Goal: Information Seeking & Learning: Learn about a topic

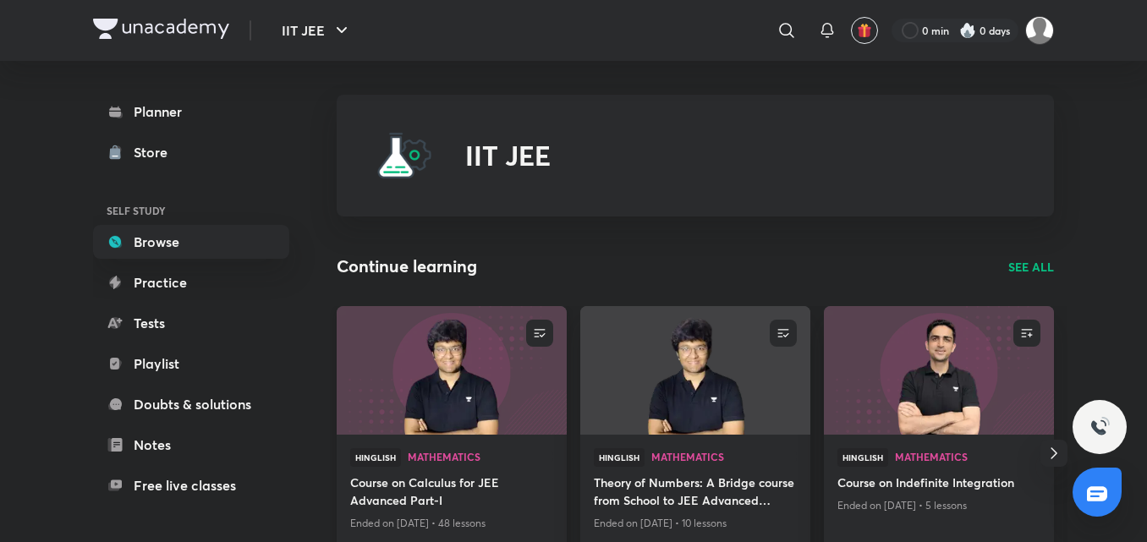
click at [365, 508] on h4 "Course on Calculus for JEE Advanced Part-I" at bounding box center [451, 493] width 203 height 39
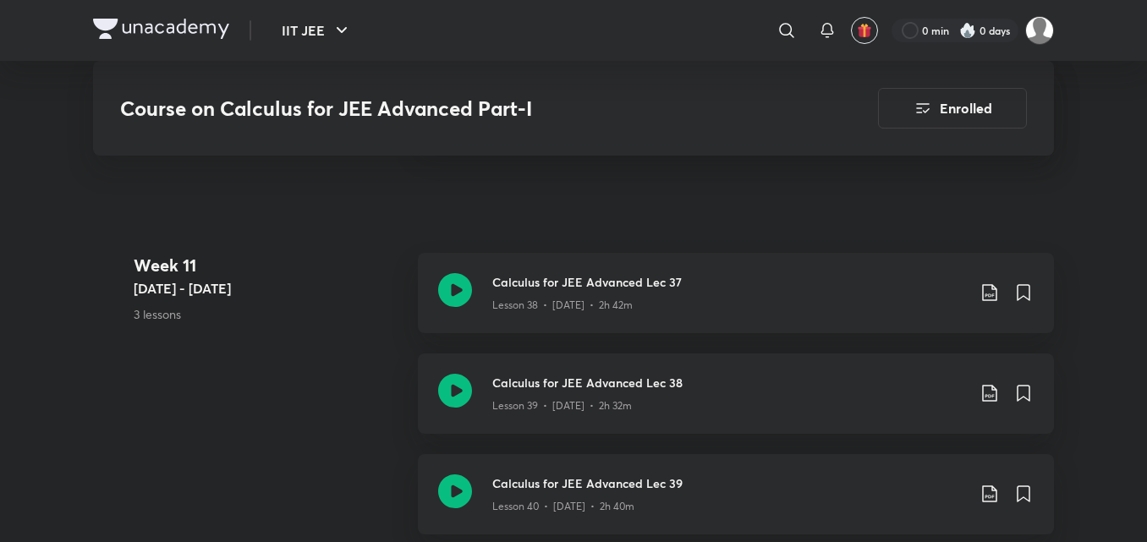
scroll to position [5551, 0]
click at [355, 412] on div "Week [DATE] 4 - [DATE] 3 lessons Calculus for JEE Advanced Lec 37 Lesson 38 • […" at bounding box center [573, 403] width 961 height 302
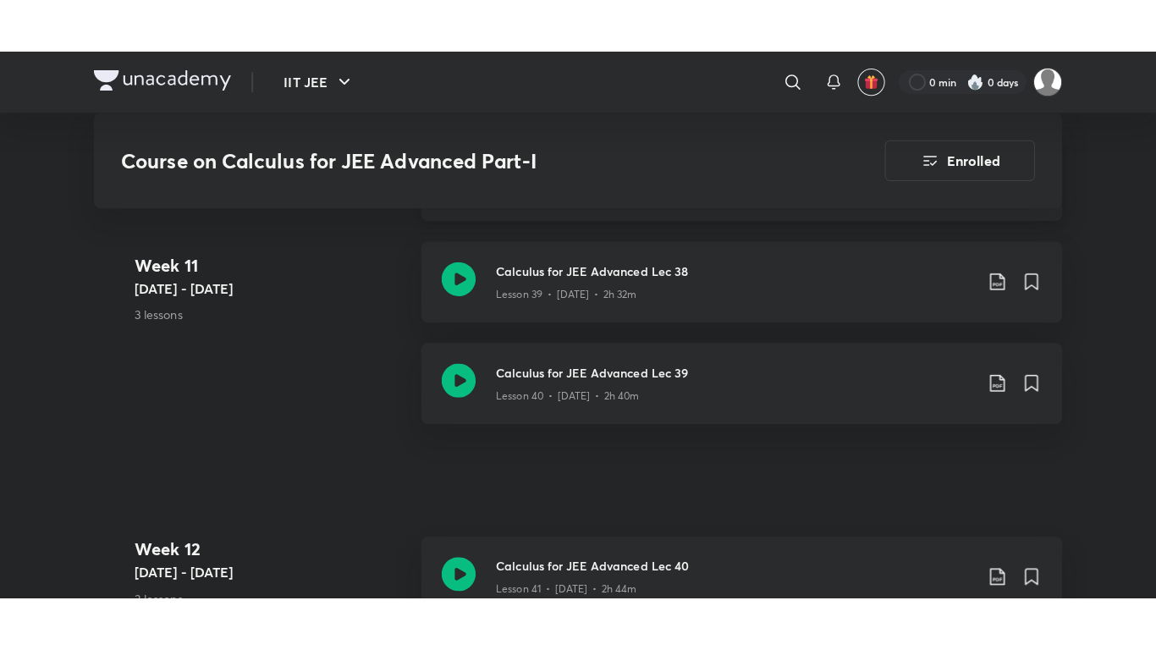
scroll to position [5716, 0]
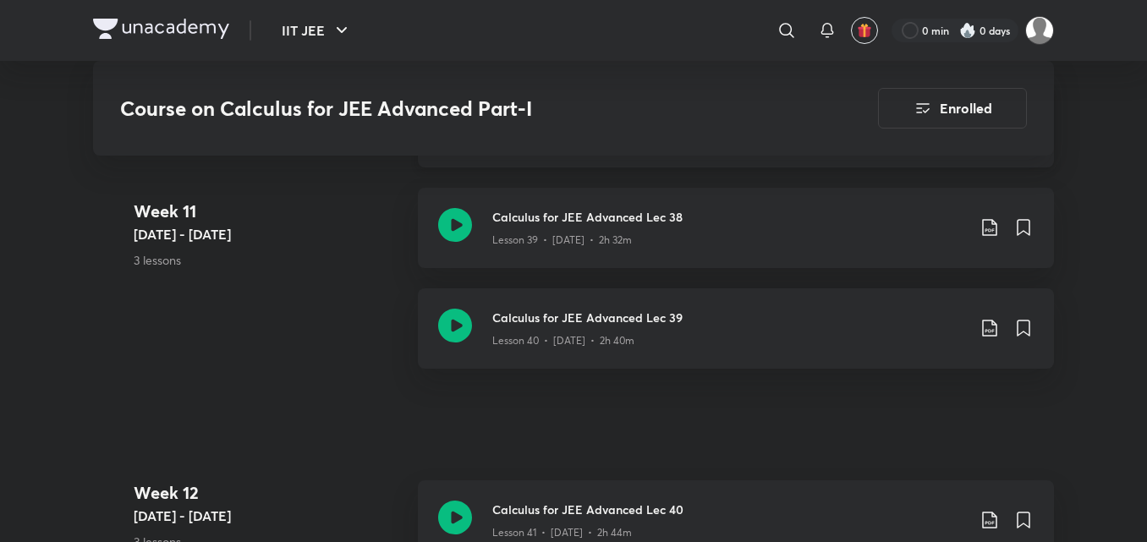
click at [471, 303] on div "Calculus for JEE Advanced Lec 39 Lesson 40 • [DATE] • 2h 40m" at bounding box center [736, 328] width 636 height 80
